Goal: Transaction & Acquisition: Book appointment/travel/reservation

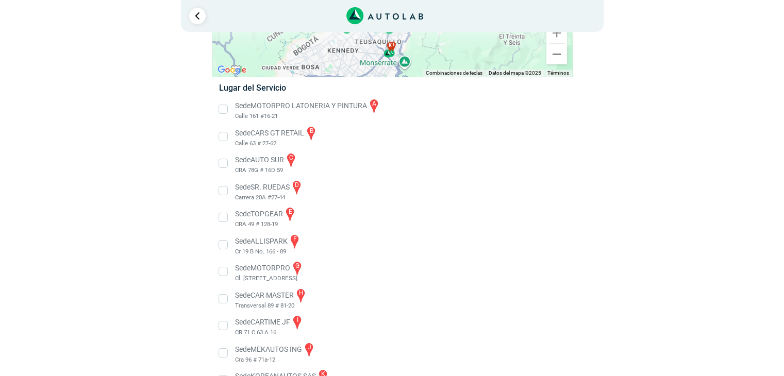
scroll to position [135, 0]
click at [225, 137] on li "Sede CARS GT RETAIL b Calle 63 # 27-62" at bounding box center [391, 135] width 361 height 23
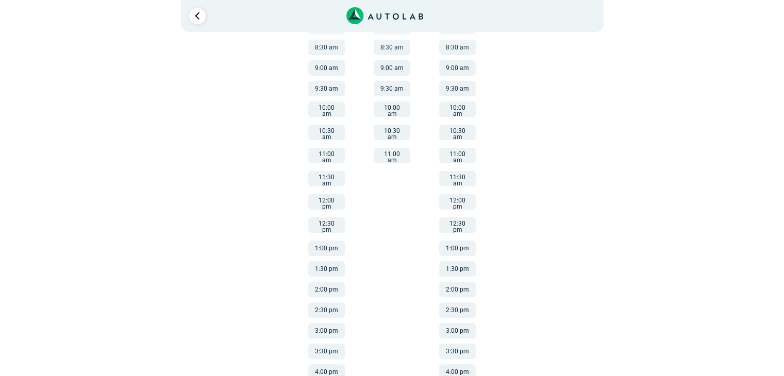
scroll to position [232, 0]
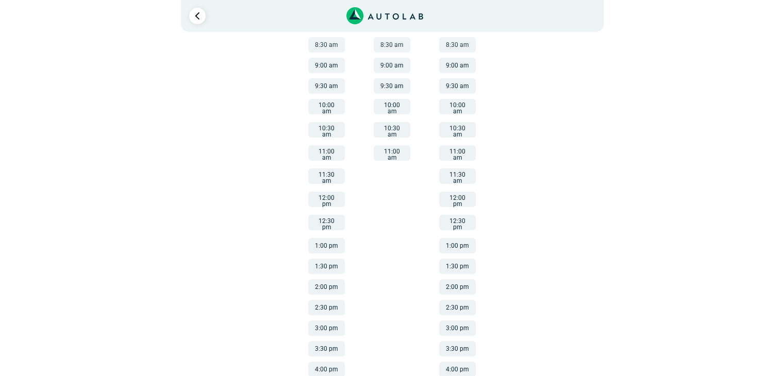
click at [323, 238] on button "1:00 pm" at bounding box center [326, 245] width 37 height 15
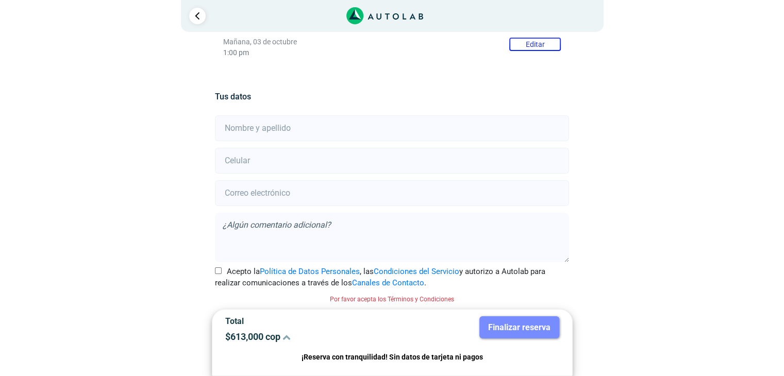
click at [248, 135] on input "text" at bounding box center [392, 128] width 354 height 26
type input "[PERSON_NAME]"
click at [246, 161] on input "number" at bounding box center [392, 161] width 354 height 26
type input "3114885664"
click at [235, 195] on input "email" at bounding box center [392, 193] width 354 height 26
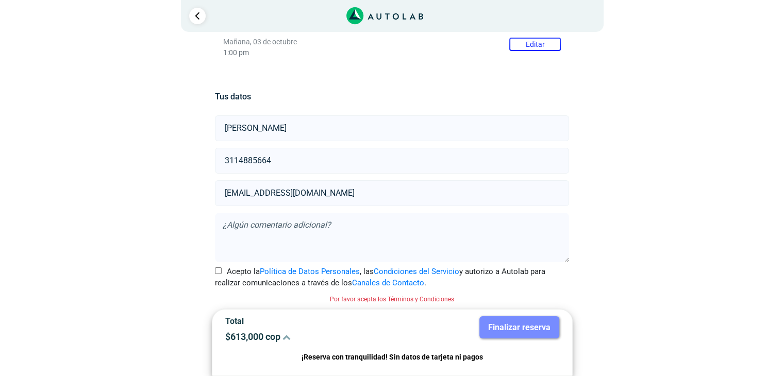
type input "[EMAIL_ADDRESS][DOMAIN_NAME]"
click at [218, 269] on input "Acepto la Política de Datos Personales , las Condiciones del Servicio y autoriz…" at bounding box center [218, 271] width 7 height 7
checkbox input "true"
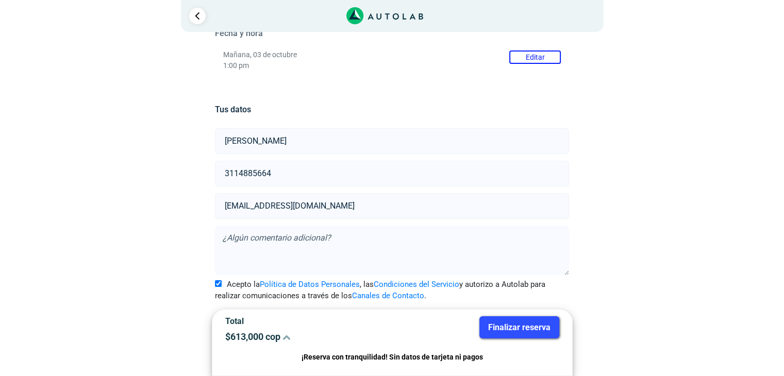
scroll to position [170, 0]
click at [538, 324] on button "Finalizar reserva" at bounding box center [519, 328] width 80 height 22
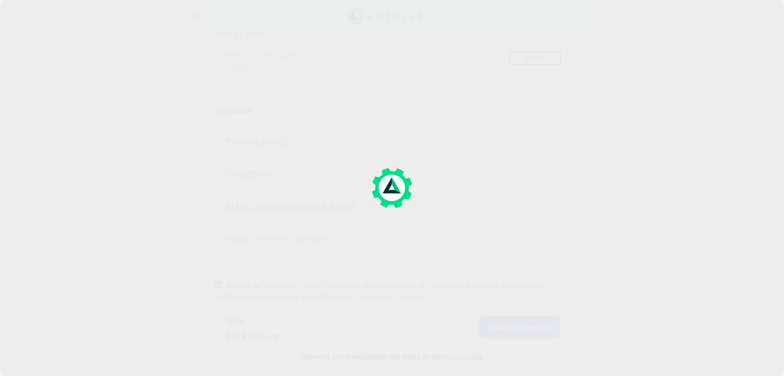
scroll to position [0, 0]
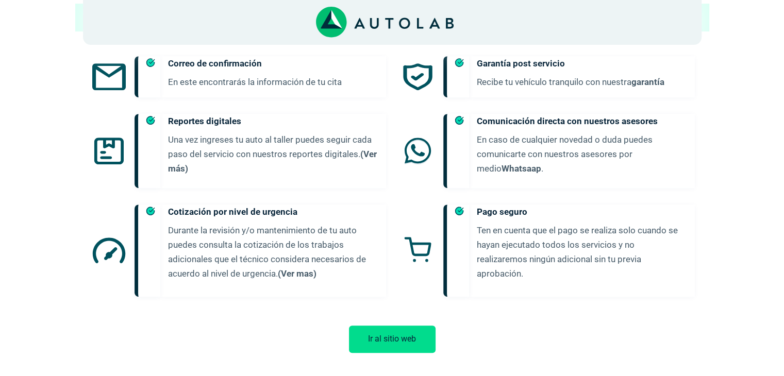
scroll to position [190, 0]
